Goal: Find specific page/section

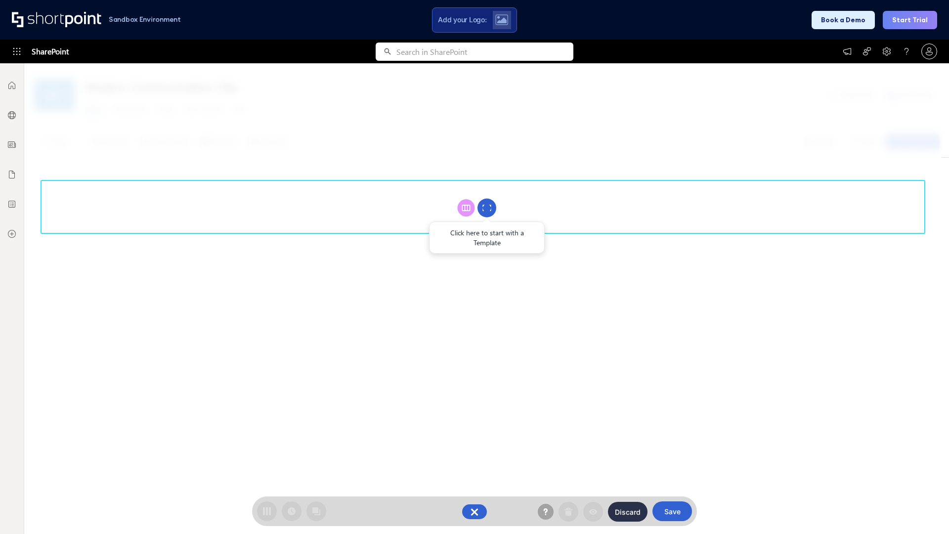
click at [487, 208] on circle at bounding box center [486, 208] width 19 height 19
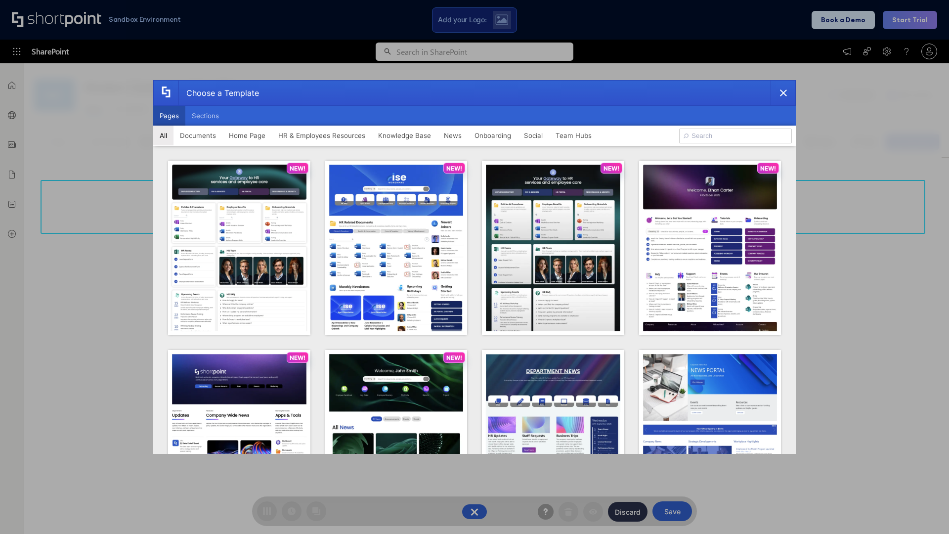
click at [169, 116] on button "Pages" at bounding box center [169, 116] width 32 height 20
type input "Team Hub 3"
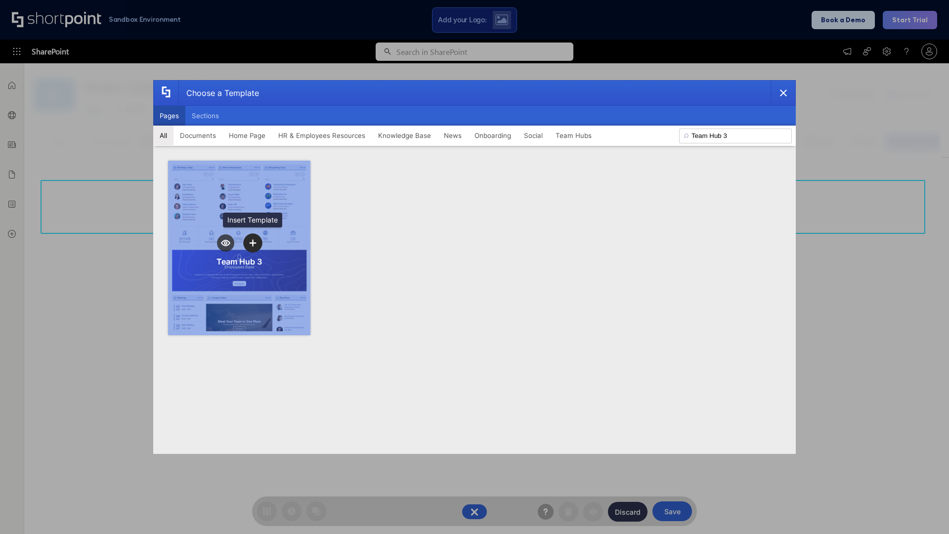
click at [253, 243] on icon "template selector" at bounding box center [252, 242] width 7 height 7
